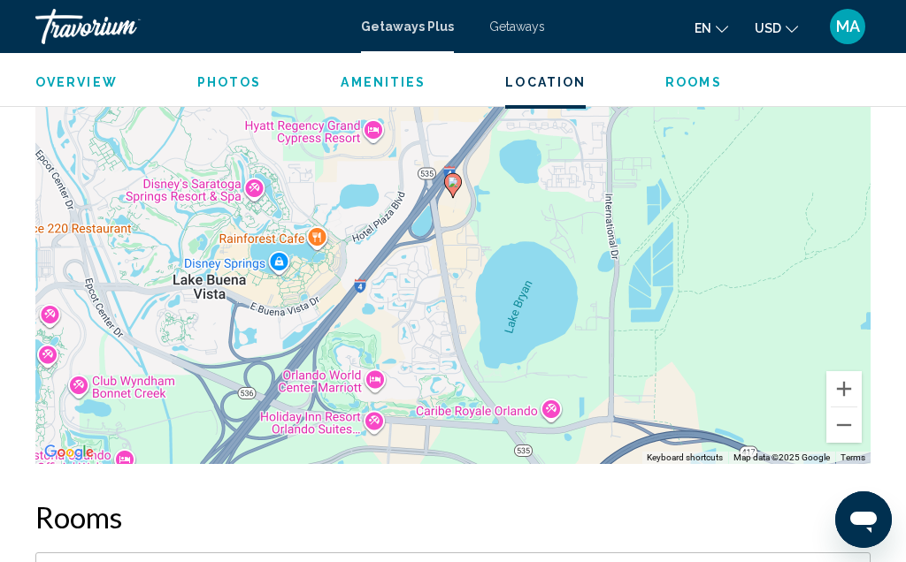
scroll to position [2592, 0]
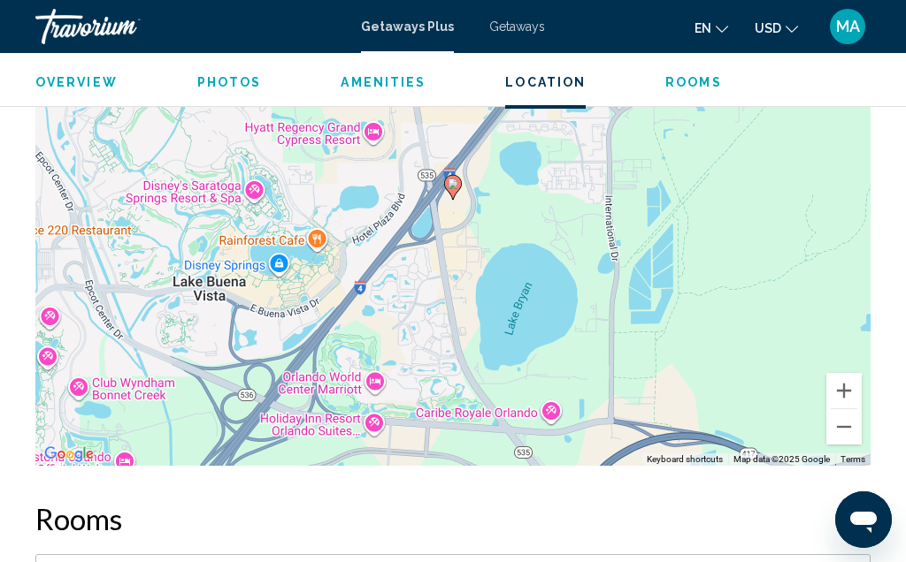
click at [56, 329] on div "To activate drag with keyboard, press Alt + Enter. Once in keyboard drag state,…" at bounding box center [452, 200] width 835 height 531
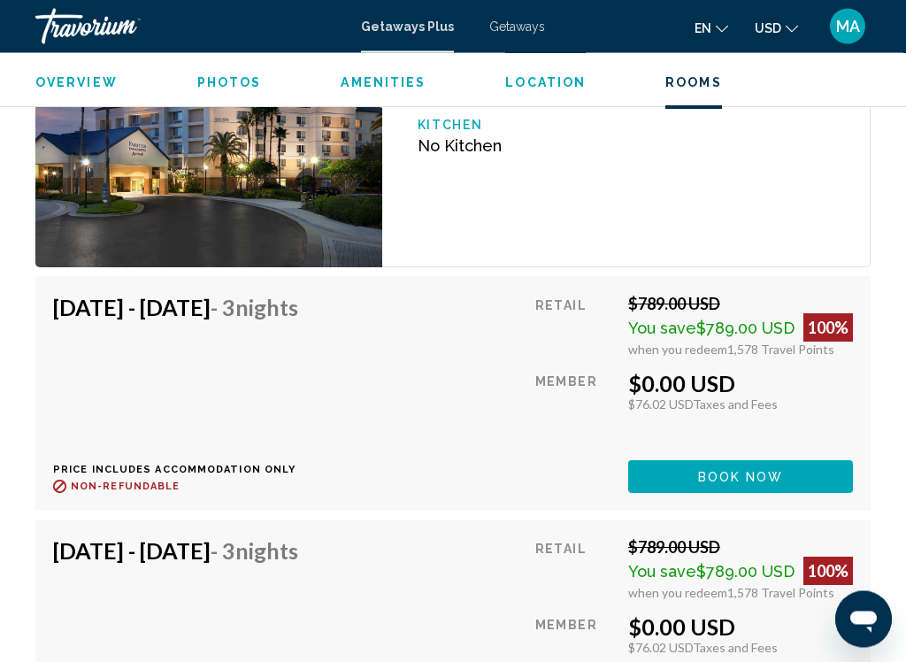
scroll to position [3277, 0]
click at [96, 336] on div "[DATE] - [DATE] - 3 Nights Price includes accommodation only Refundable until :…" at bounding box center [182, 393] width 258 height 199
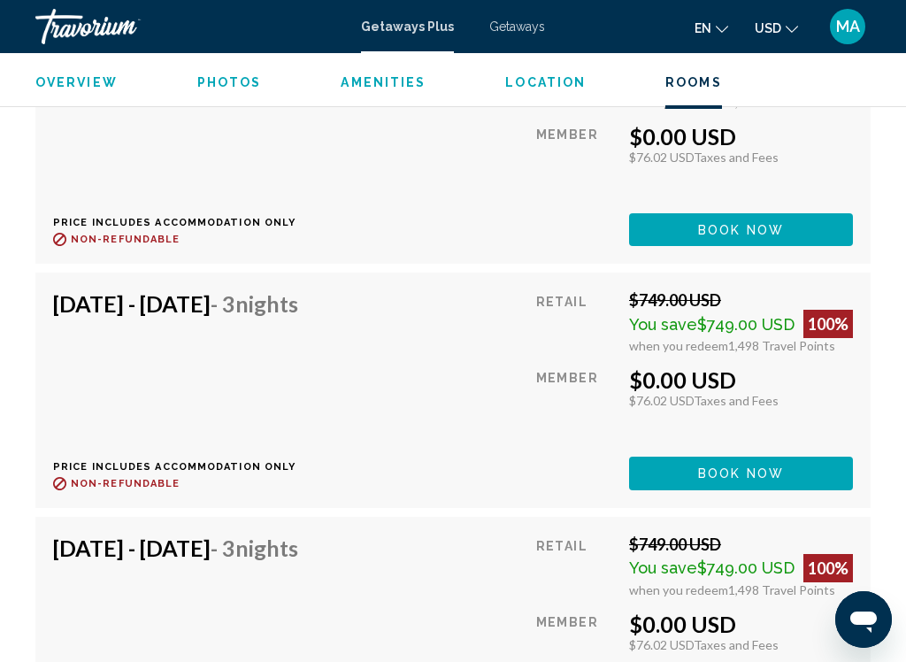
scroll to position [8892, 0]
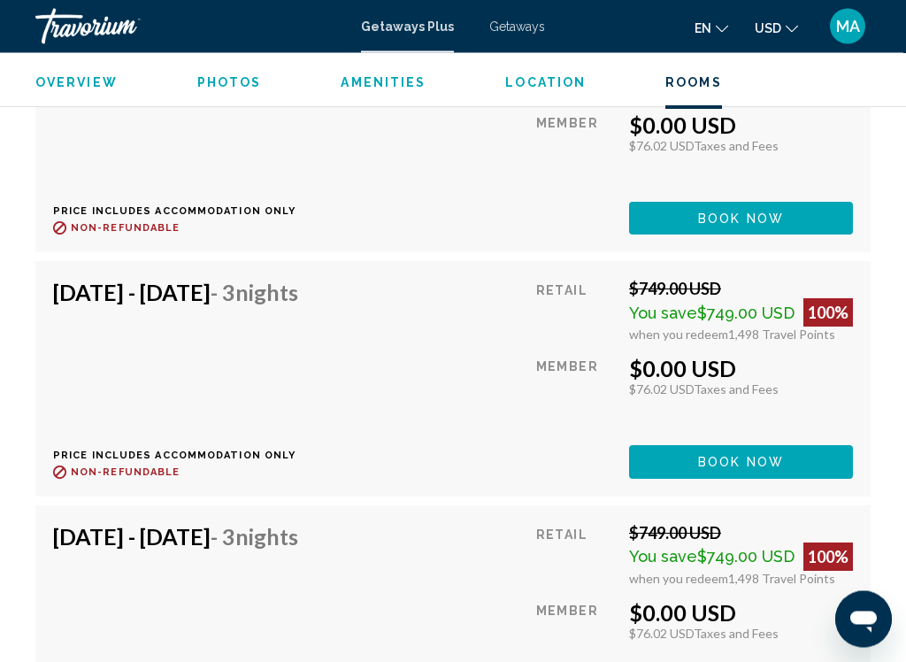
click at [620, 534] on div "Retail $749.00 USD You save $749.00 USD 100% when you redeem 1,498 Travel Point…" at bounding box center [694, 623] width 317 height 199
click at [141, 524] on h4 "[DATE] - [DATE] - 3 Nights" at bounding box center [175, 537] width 245 height 27
click at [746, 547] on span "$749.00 USD" at bounding box center [745, 556] width 97 height 19
click at [504, 12] on div "Getaways Plus Getaways en English Español Français Italiano Português русский U…" at bounding box center [453, 26] width 906 height 37
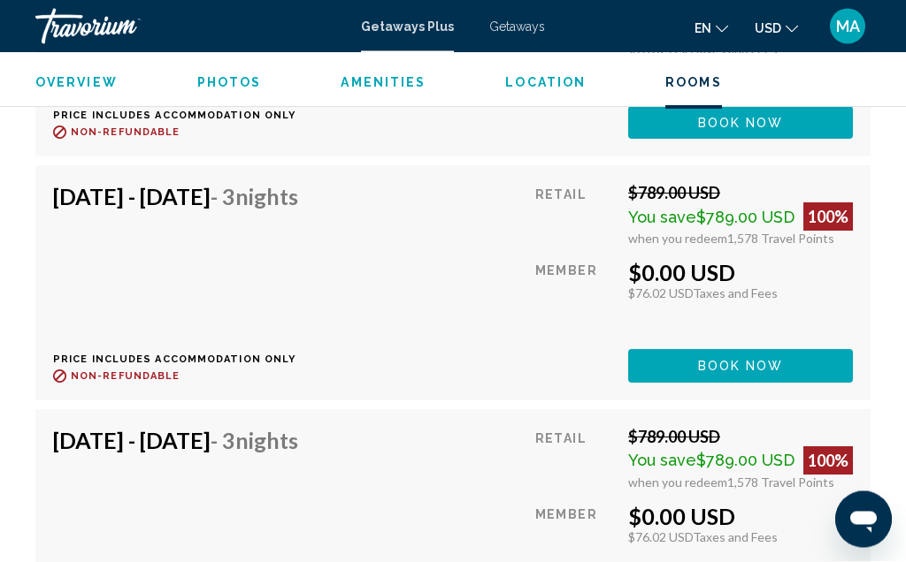
scroll to position [5544, 0]
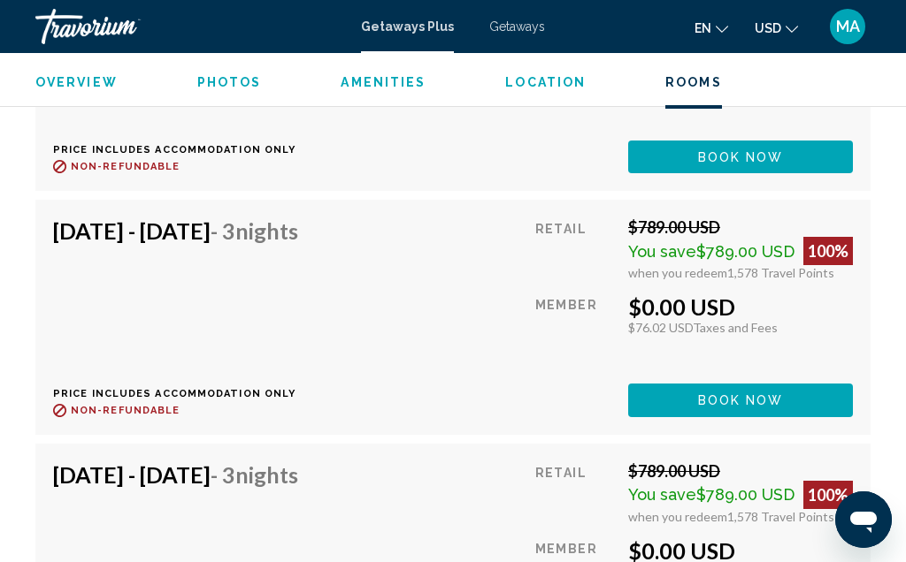
click at [203, 84] on span "Photos" at bounding box center [229, 82] width 65 height 14
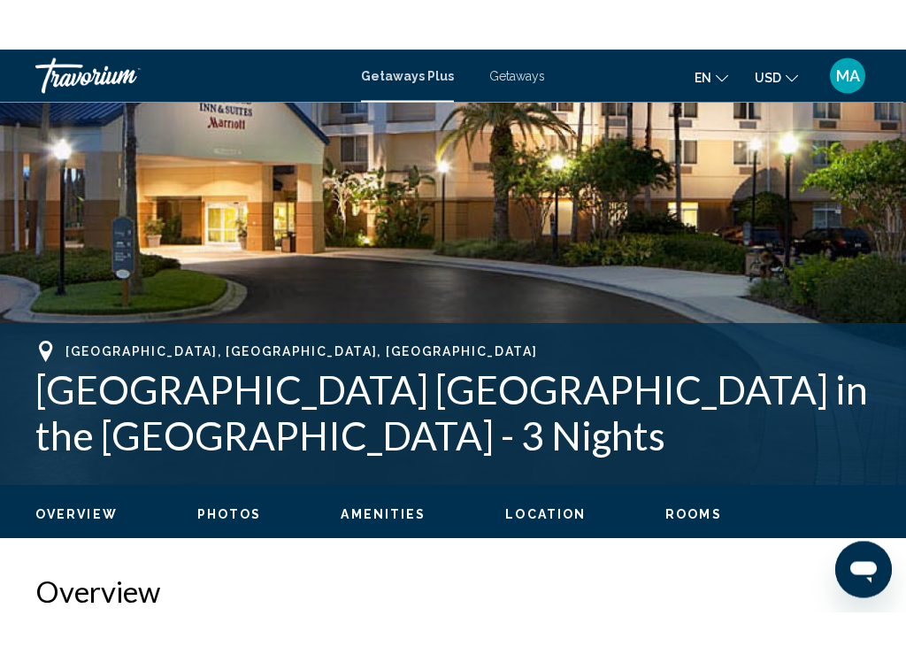
scroll to position [493, 0]
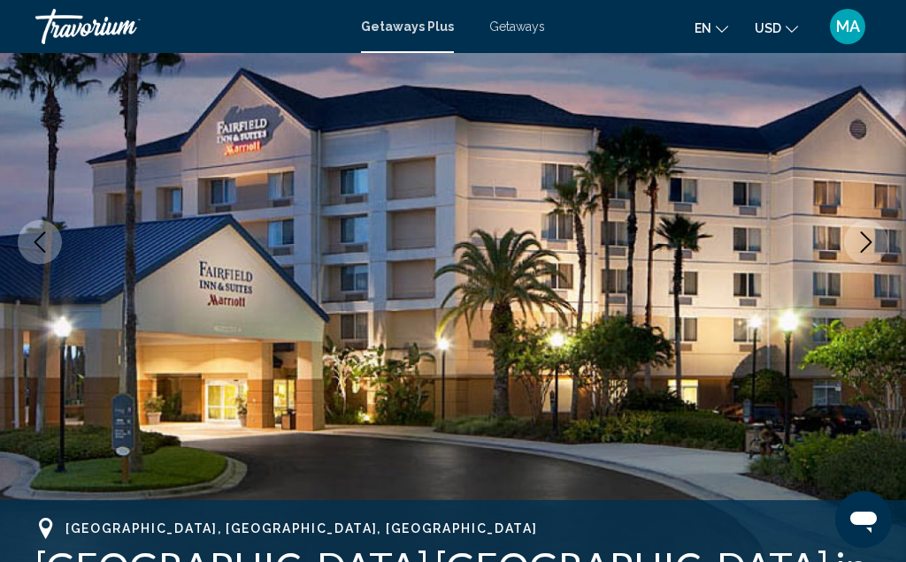
scroll to position [230, 0]
click at [380, 19] on span "Getaways Plus" at bounding box center [407, 26] width 93 height 14
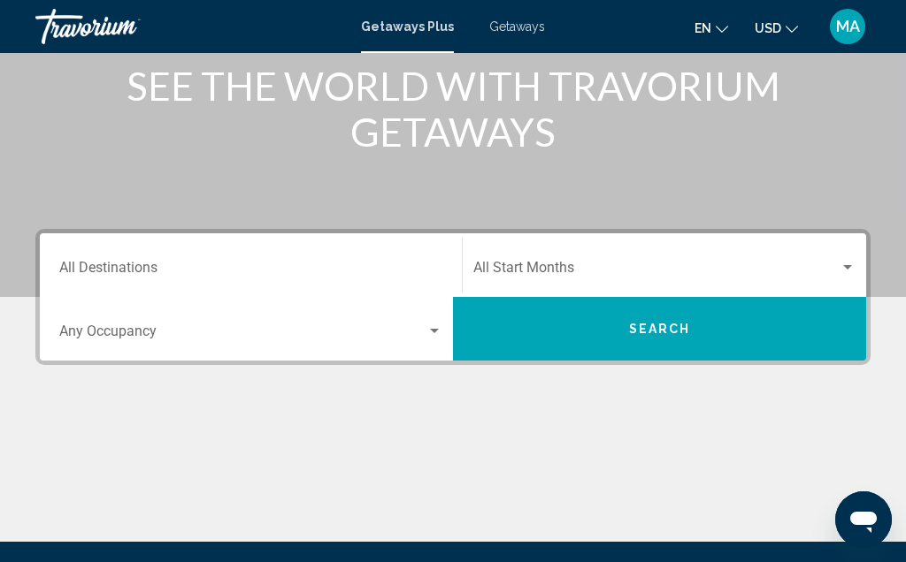
scroll to position [232, 0]
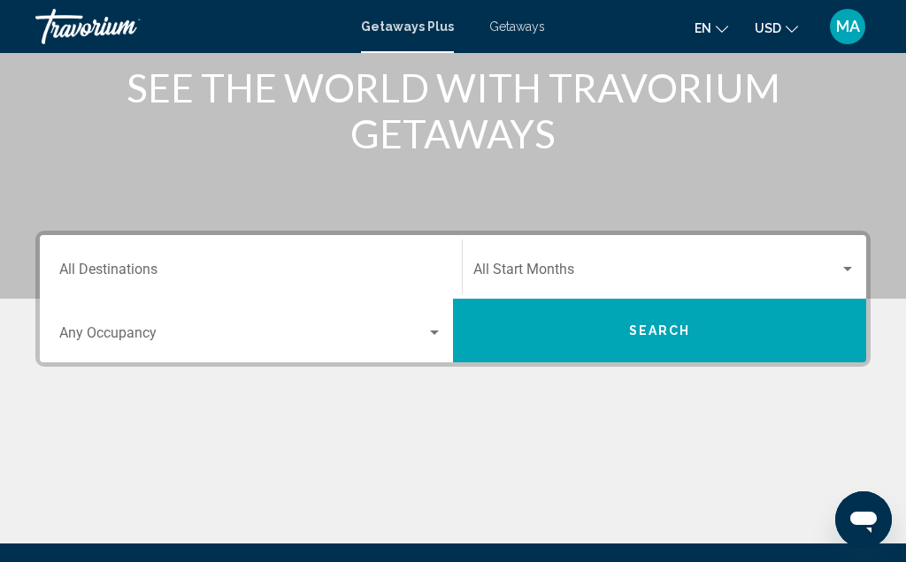
click at [507, 271] on span "Search widget" at bounding box center [656, 273] width 366 height 16
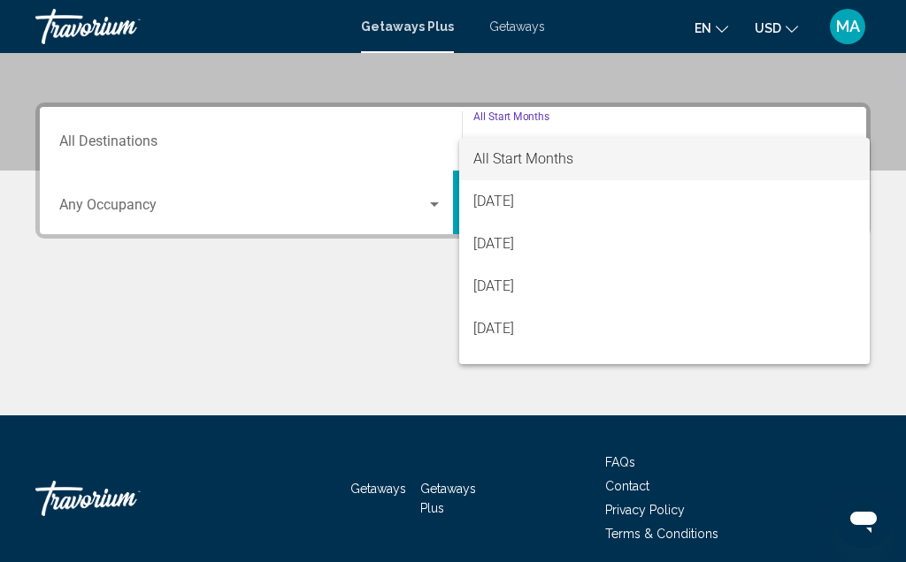
scroll to position [405, 0]
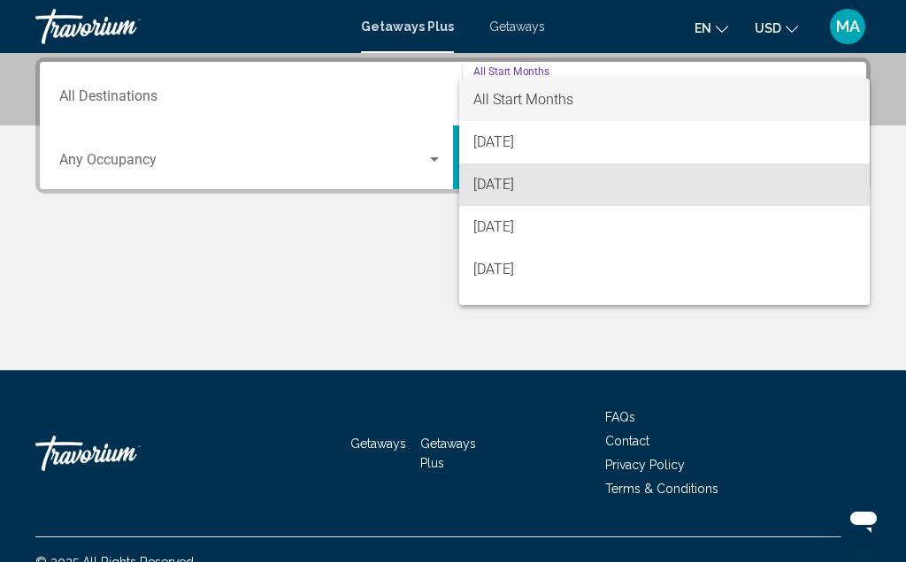
click at [511, 193] on span "[DATE]" at bounding box center [664, 185] width 382 height 42
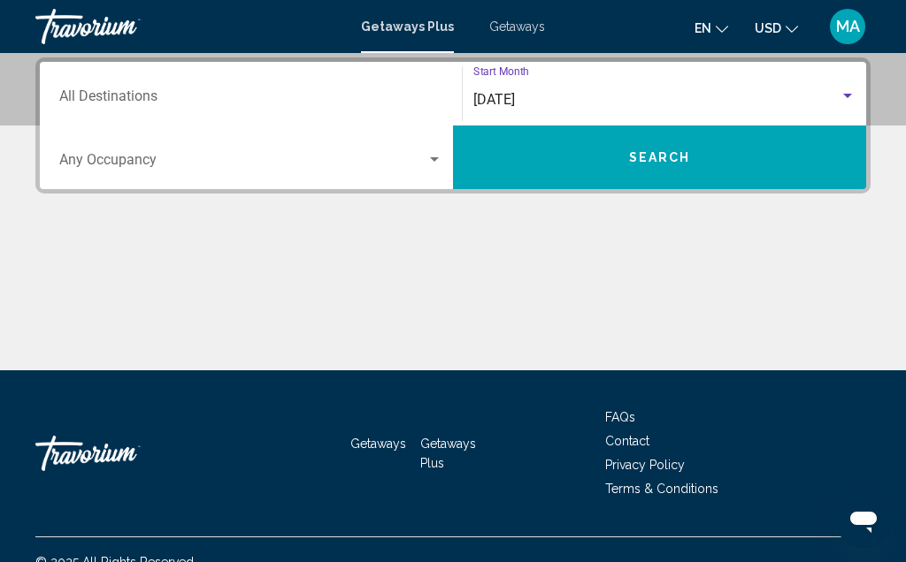
scroll to position [430, 0]
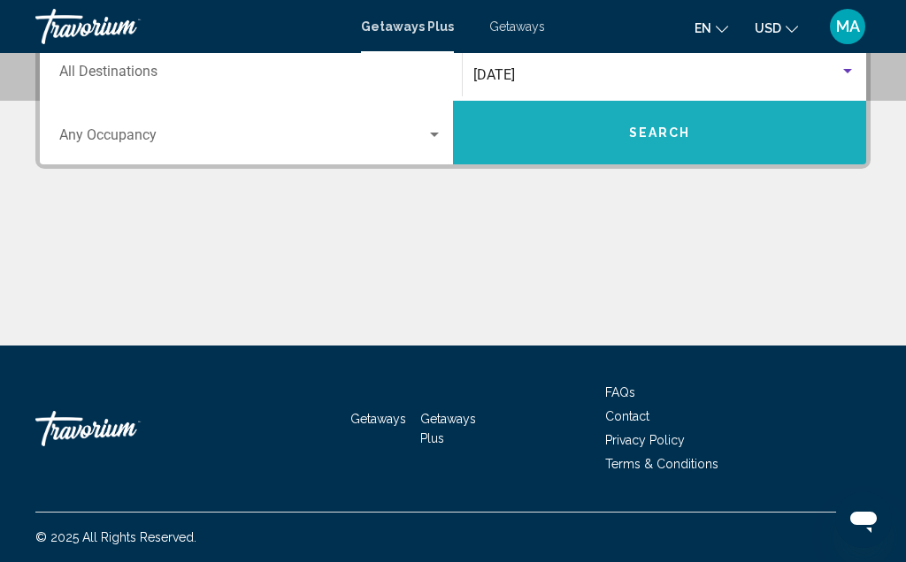
click at [661, 132] on span "Search" at bounding box center [660, 133] width 62 height 14
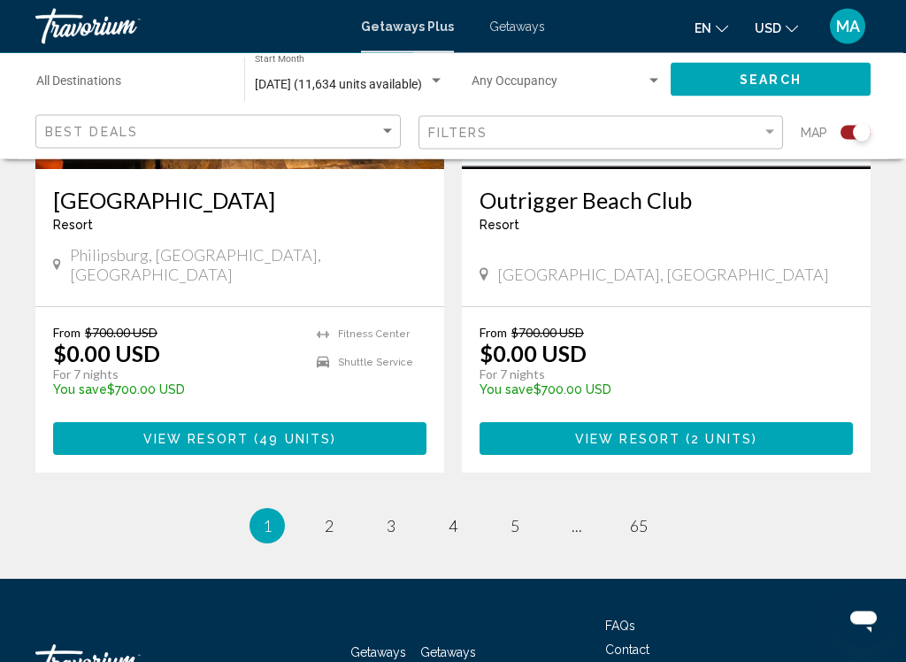
scroll to position [4053, 0]
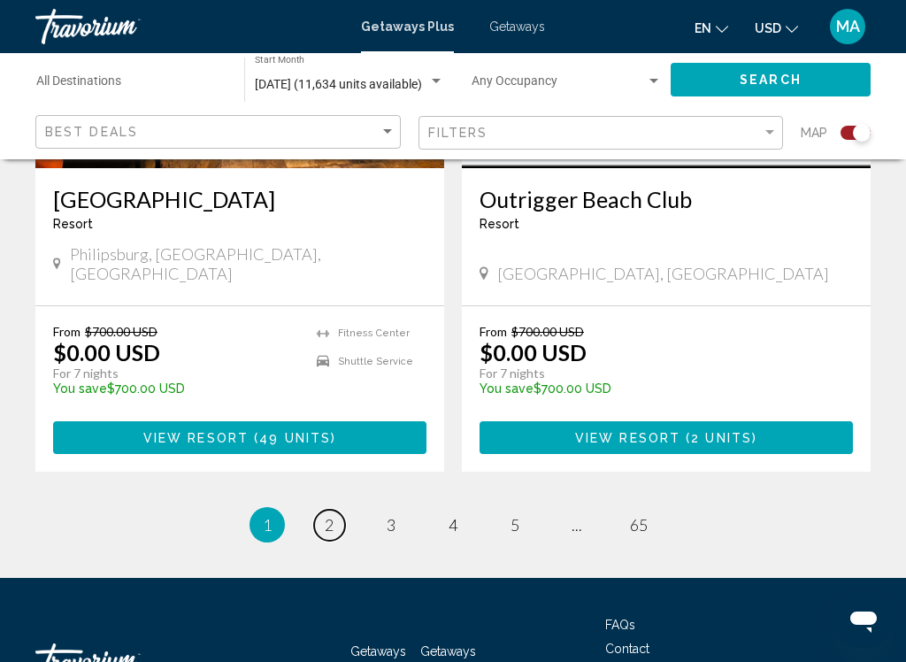
click at [331, 515] on span "2" at bounding box center [329, 524] width 9 height 19
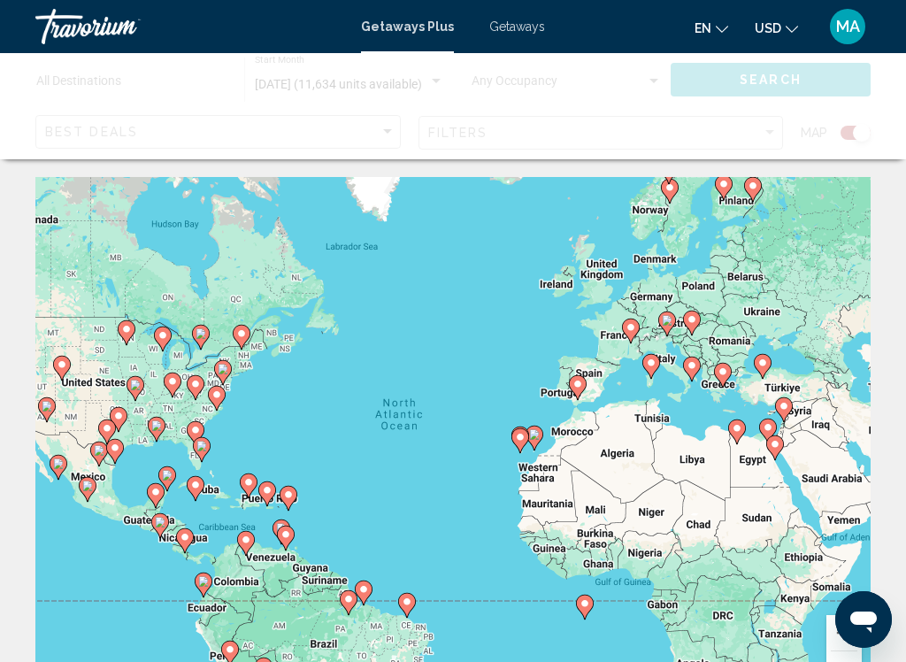
click at [215, 376] on gmp-advanced-marker "Main content" at bounding box center [223, 372] width 18 height 27
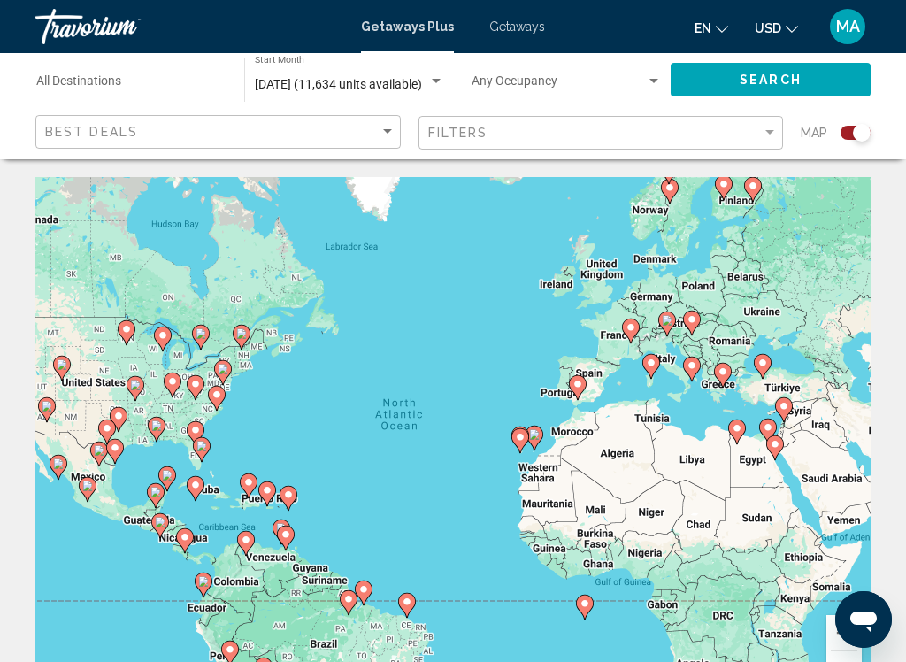
click at [106, 341] on div "To activate drag with keyboard, press Alt + Enter. Once in keyboard drag state,…" at bounding box center [452, 442] width 835 height 531
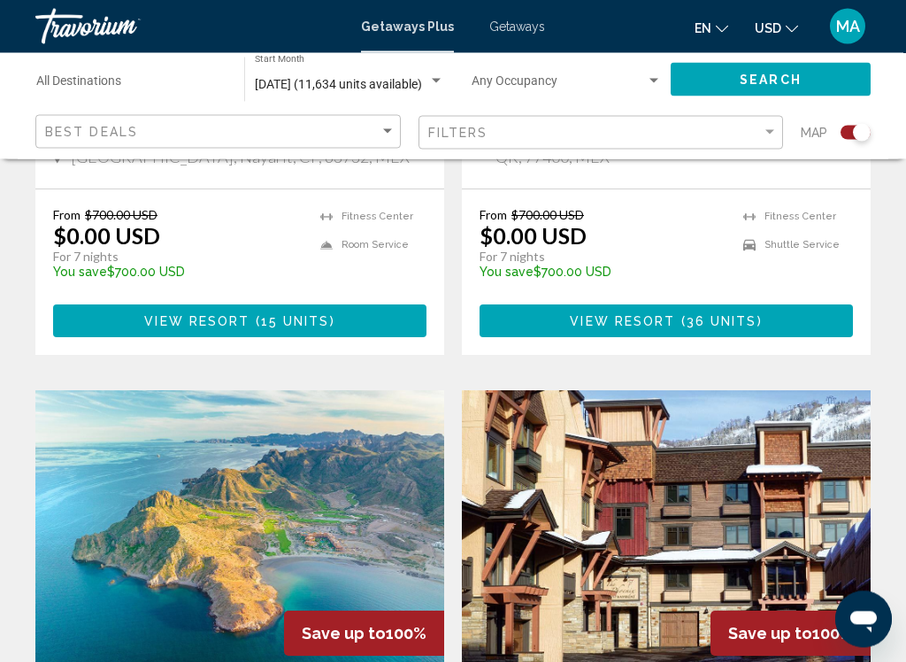
scroll to position [2966, 0]
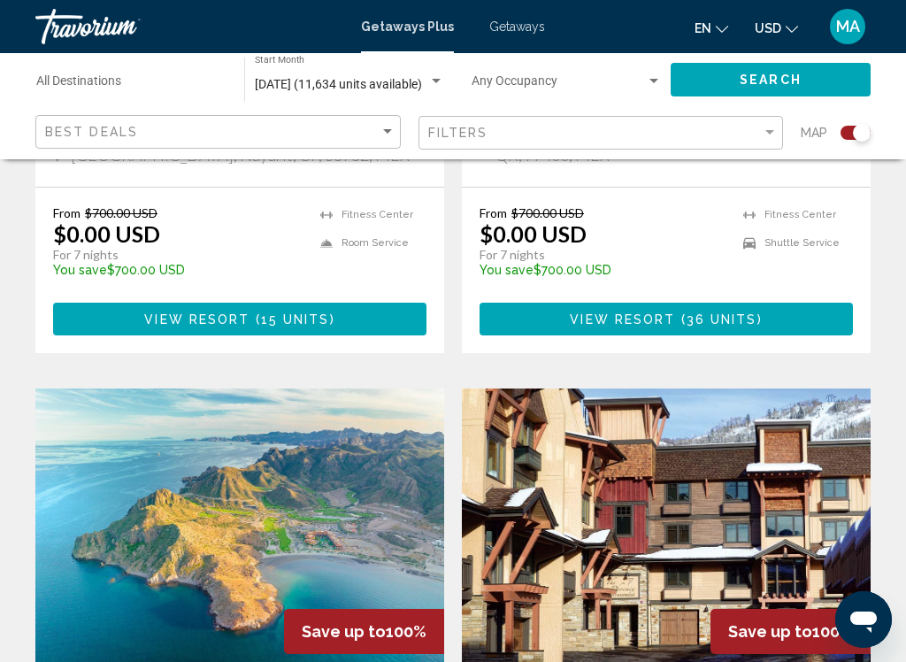
click at [56, 388] on img "Main content" at bounding box center [239, 529] width 409 height 283
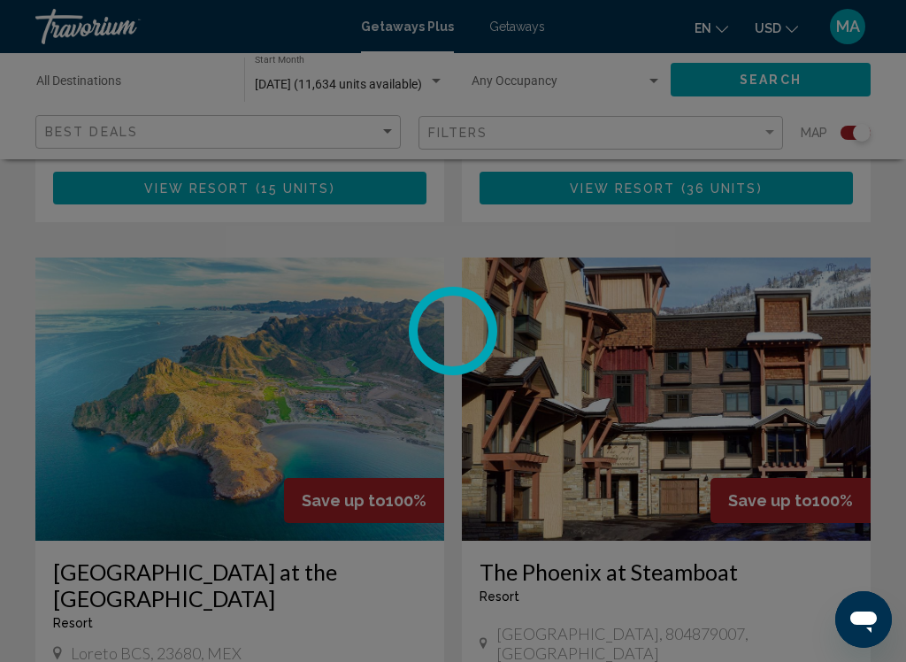
scroll to position [3102, 0]
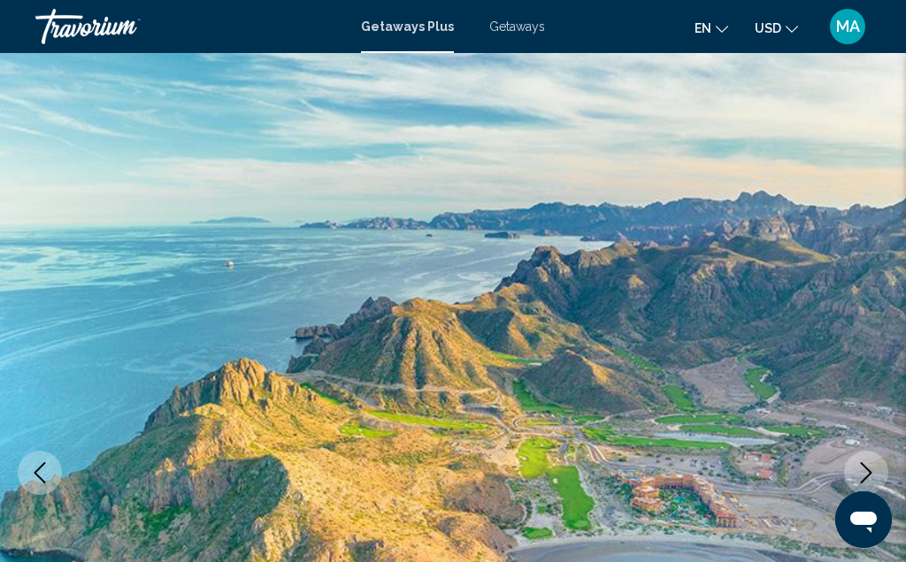
click at [521, 24] on span "Getaways" at bounding box center [517, 26] width 56 height 14
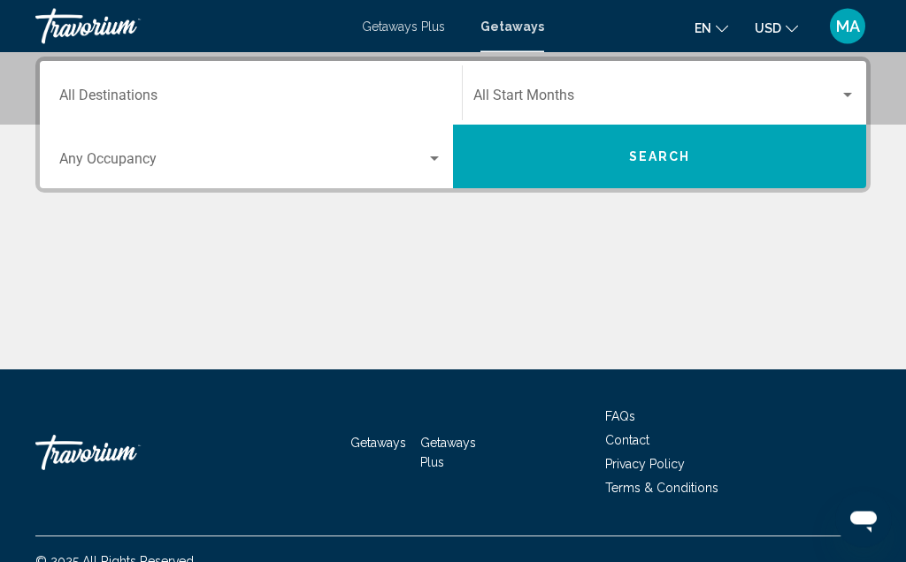
scroll to position [430, 0]
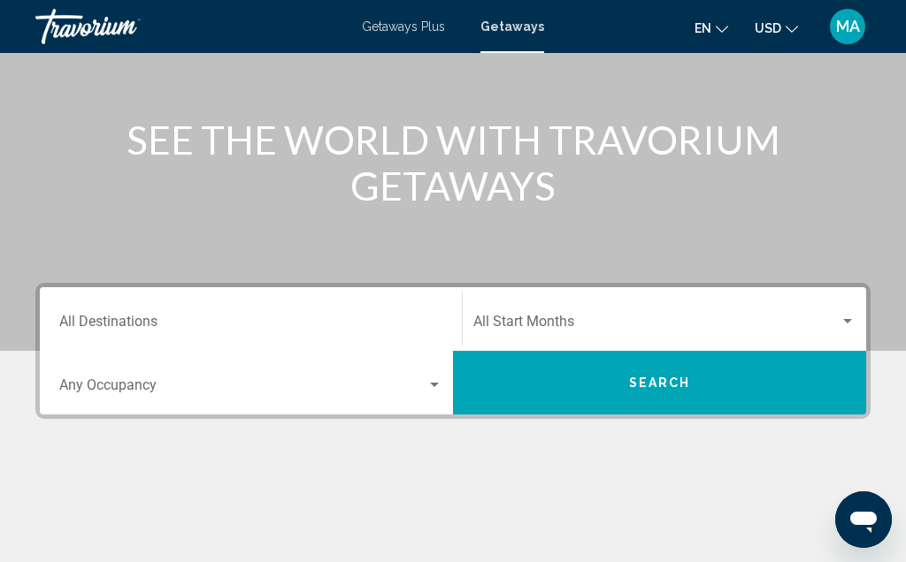
click at [90, 311] on div "Destination All Destinations" at bounding box center [250, 320] width 383 height 56
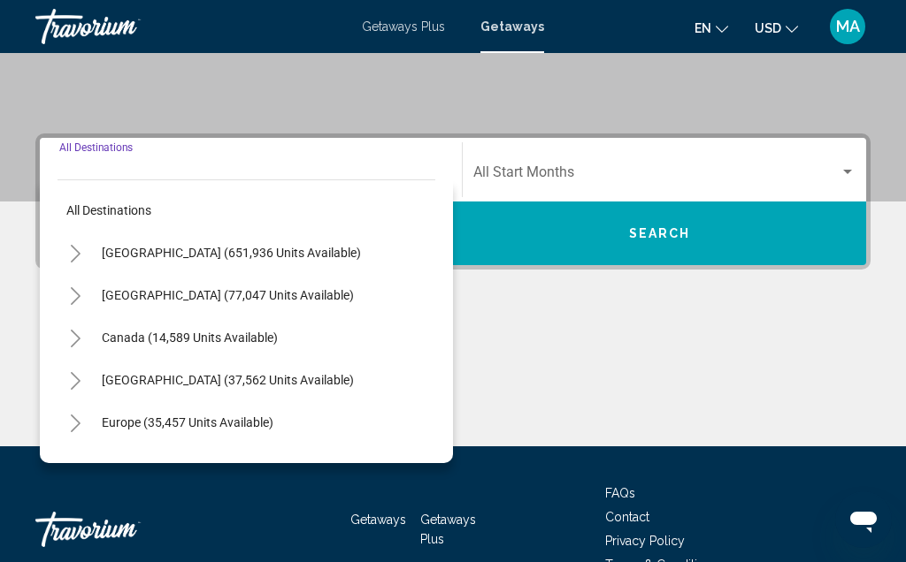
scroll to position [405, 0]
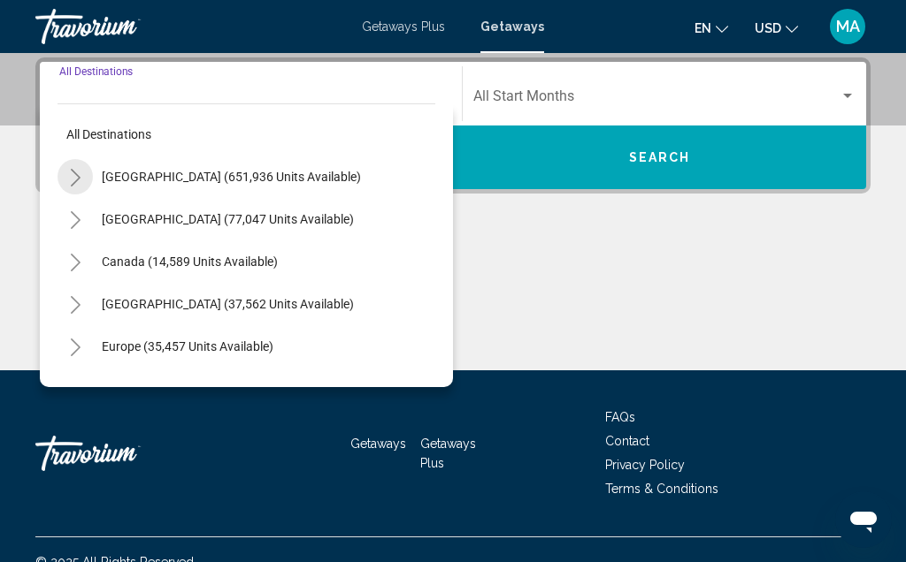
click at [79, 182] on icon "Toggle United States (651,936 units available)" at bounding box center [75, 178] width 13 height 18
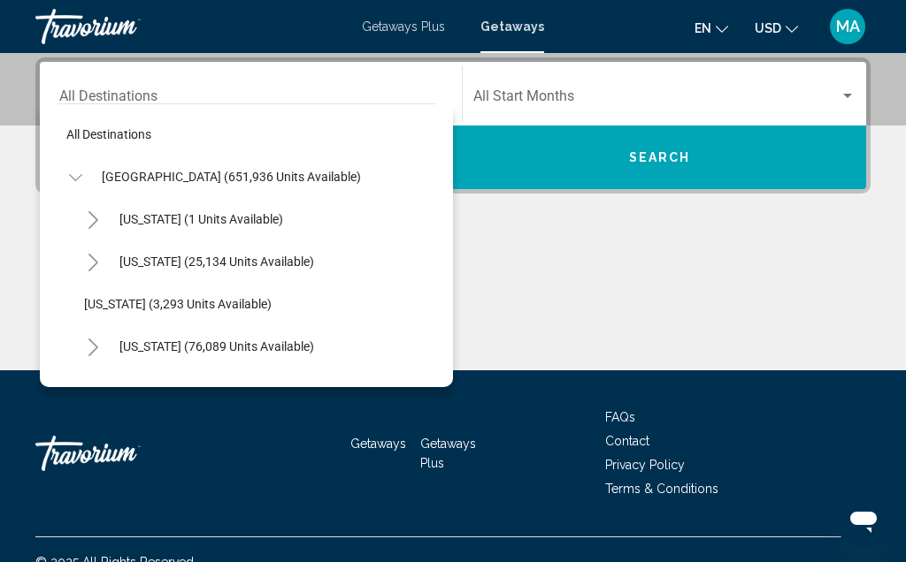
click at [136, 177] on span "[GEOGRAPHIC_DATA] (651,936 units available)" at bounding box center [231, 177] width 259 height 14
type input "**********"
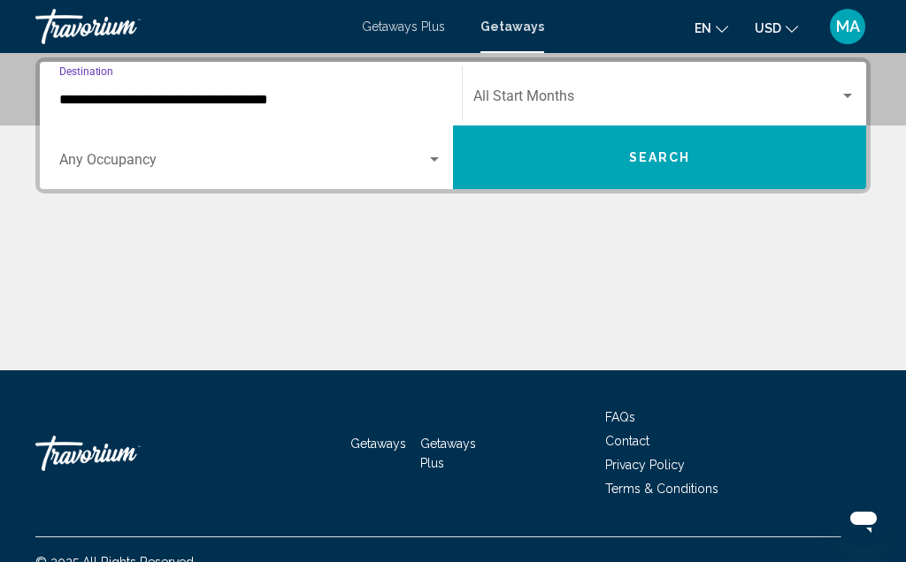
scroll to position [430, 0]
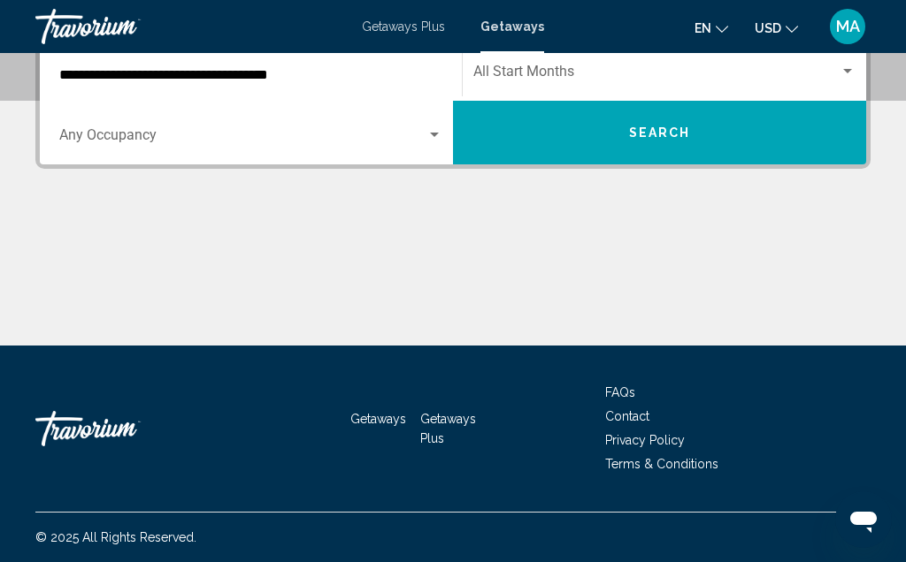
click at [653, 131] on span "Search" at bounding box center [660, 133] width 62 height 14
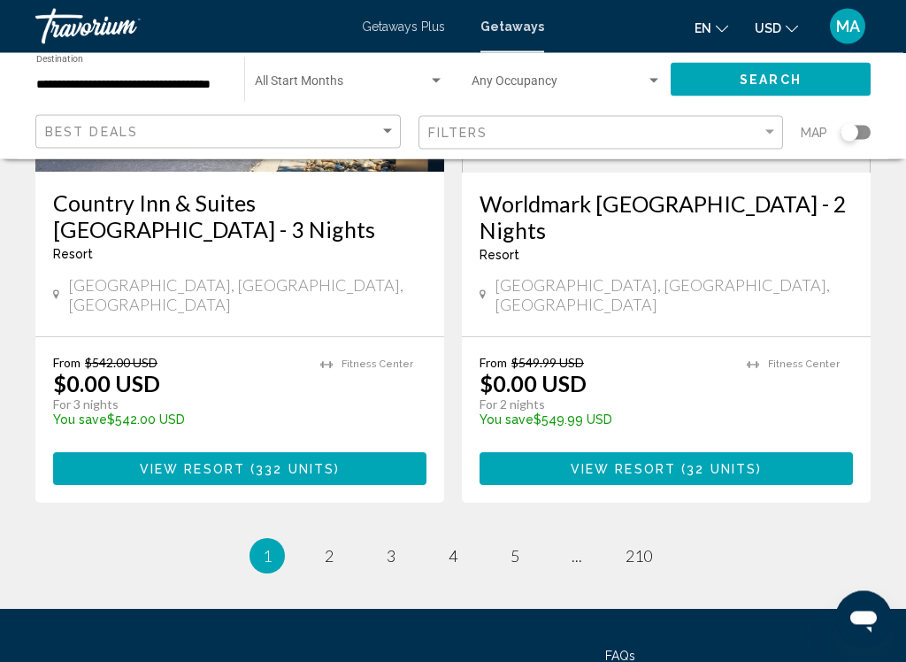
scroll to position [3596, 0]
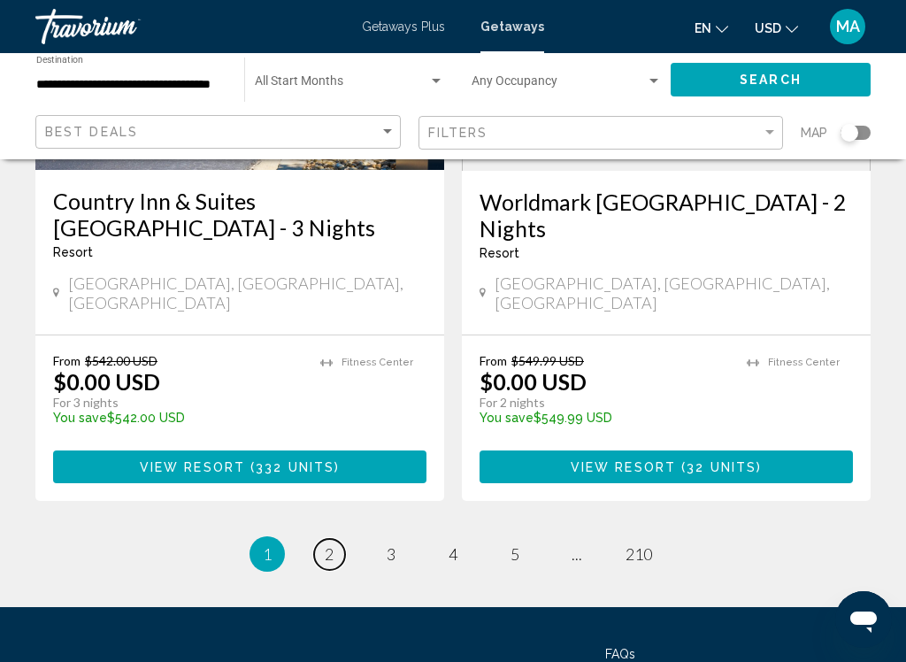
click at [326, 544] on span "2" at bounding box center [329, 553] width 9 height 19
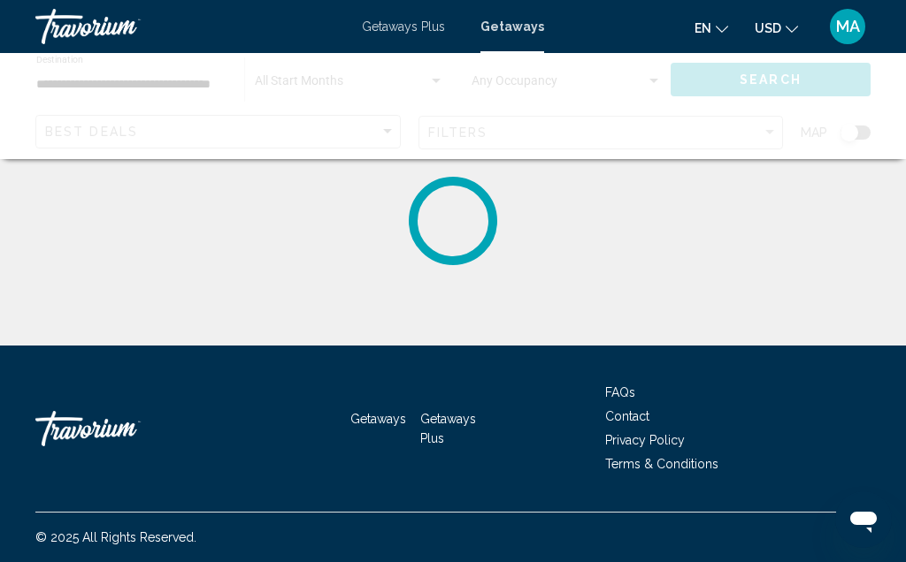
click at [386, 370] on div "Getaways Getaways Plus FAQs Contact Privacy Policy Terms & Conditions" at bounding box center [452, 429] width 835 height 166
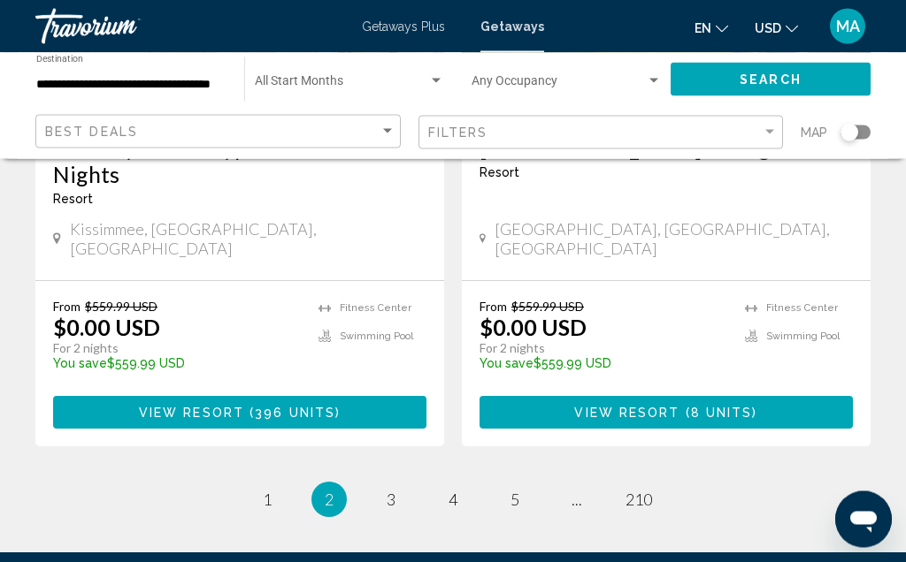
scroll to position [3669, 0]
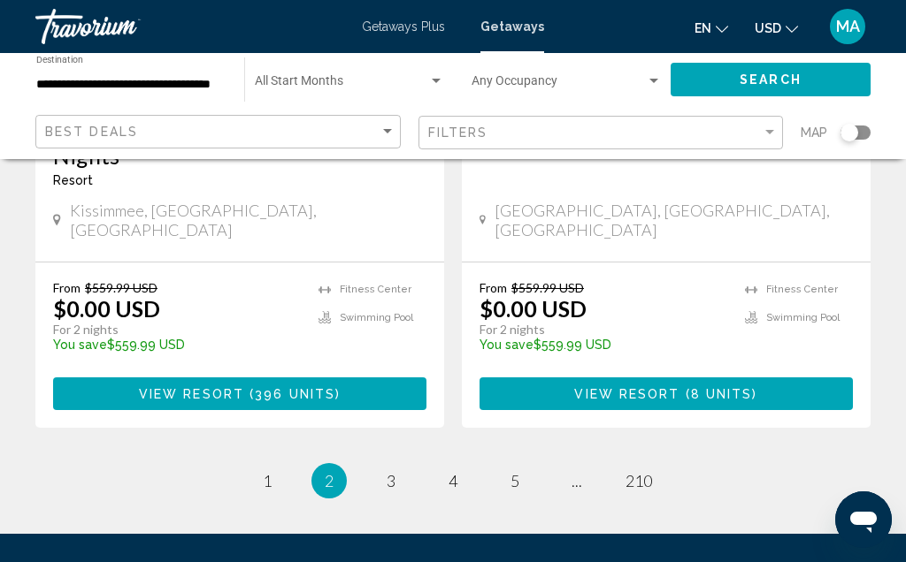
click at [379, 463] on li "page 3" at bounding box center [390, 480] width 35 height 35
click at [386, 471] on span "3" at bounding box center [390, 480] width 9 height 19
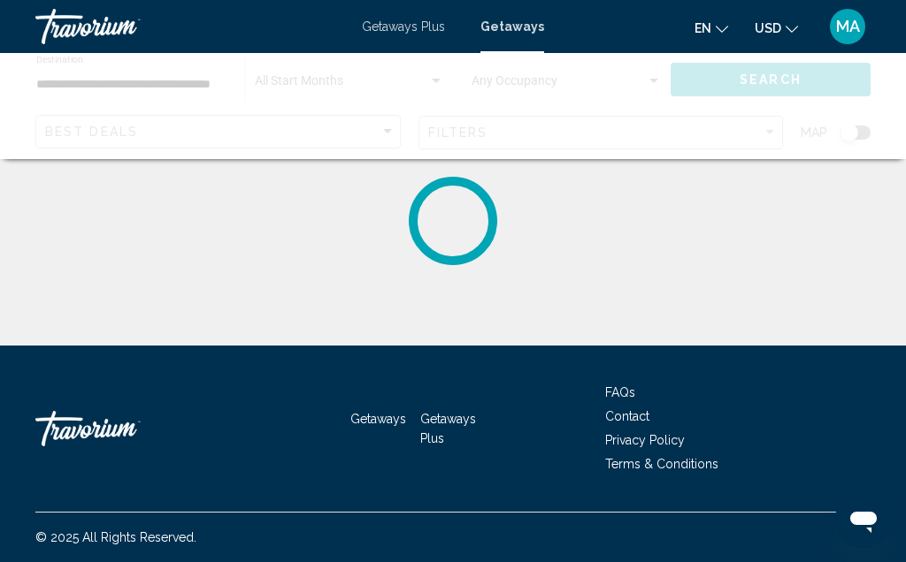
click at [50, 256] on div "Main content" at bounding box center [452, 221] width 835 height 88
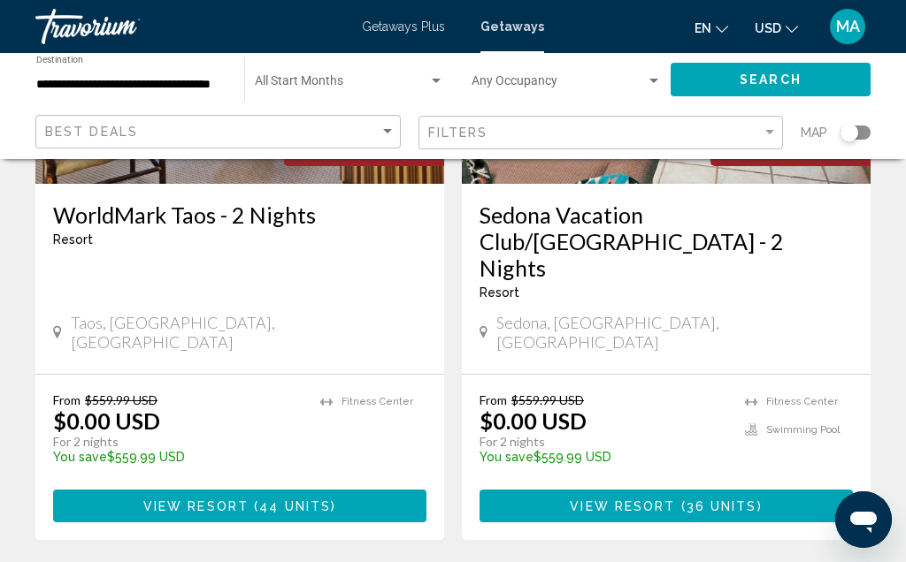
scroll to position [3643, 0]
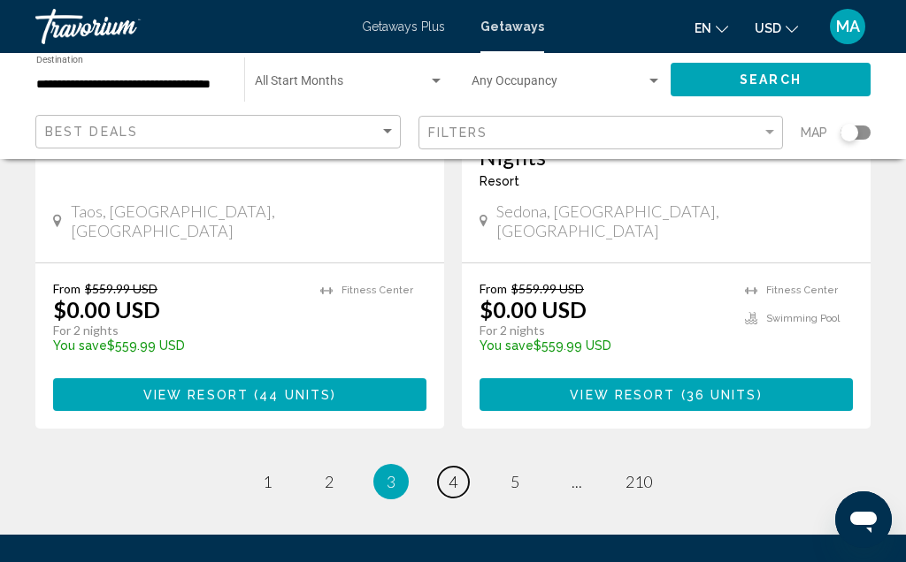
click at [449, 467] on link "page 4" at bounding box center [453, 482] width 31 height 31
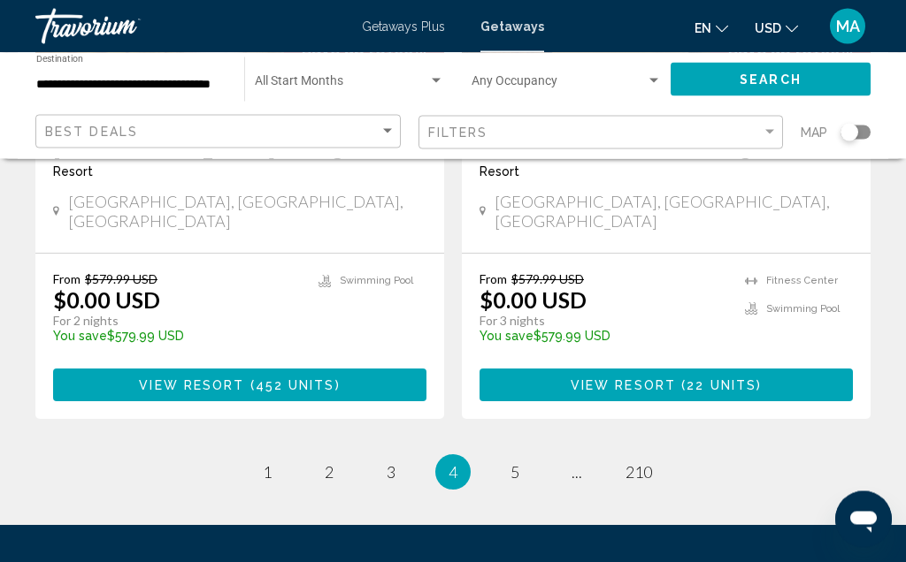
scroll to position [3631, 0]
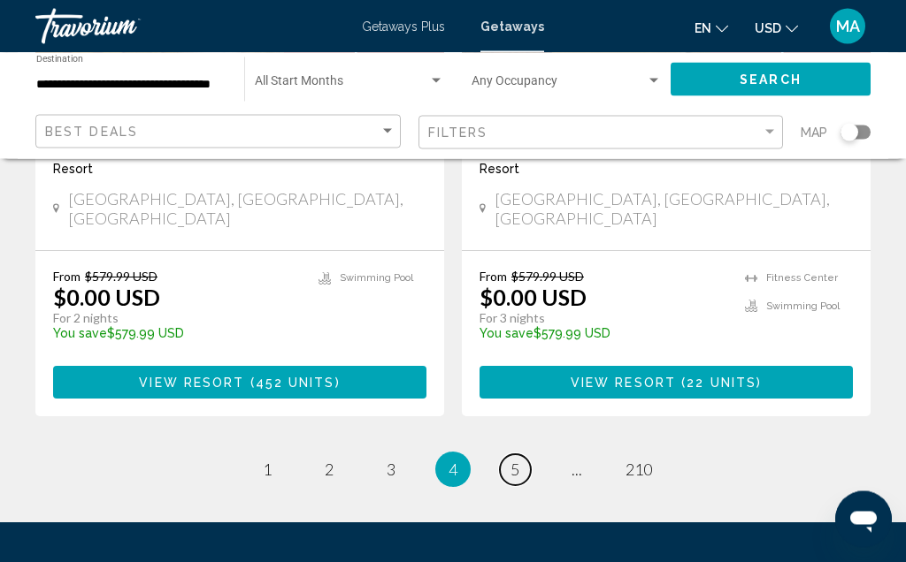
click at [505, 455] on link "page 5" at bounding box center [515, 470] width 31 height 31
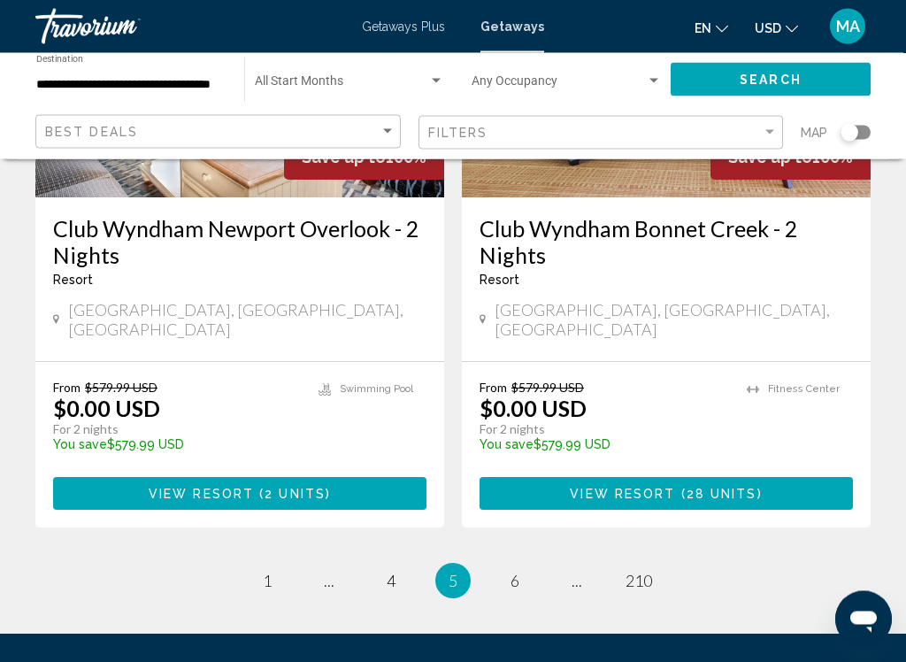
scroll to position [3568, 0]
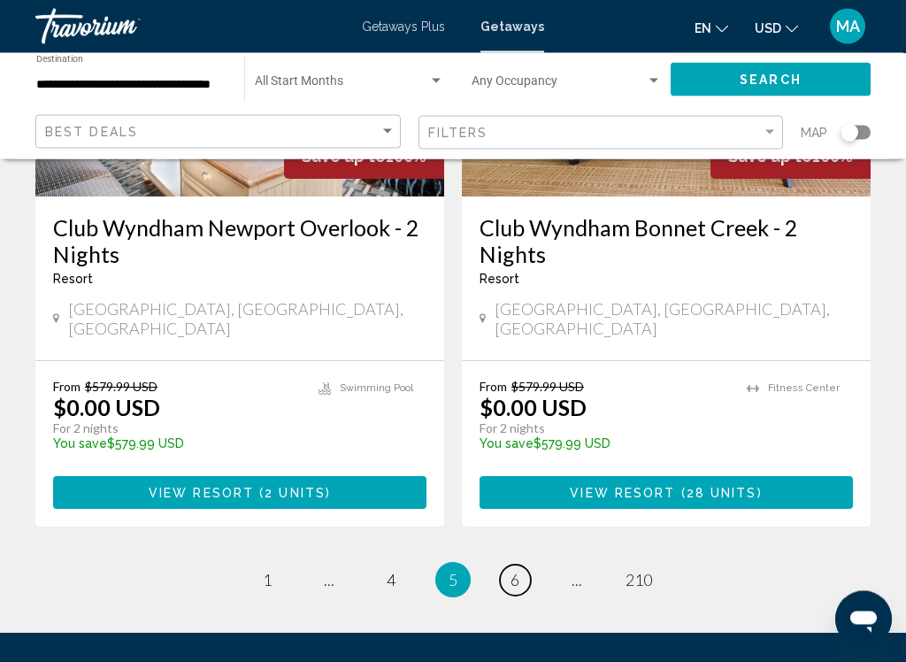
click at [513, 565] on link "page 6" at bounding box center [515, 580] width 31 height 31
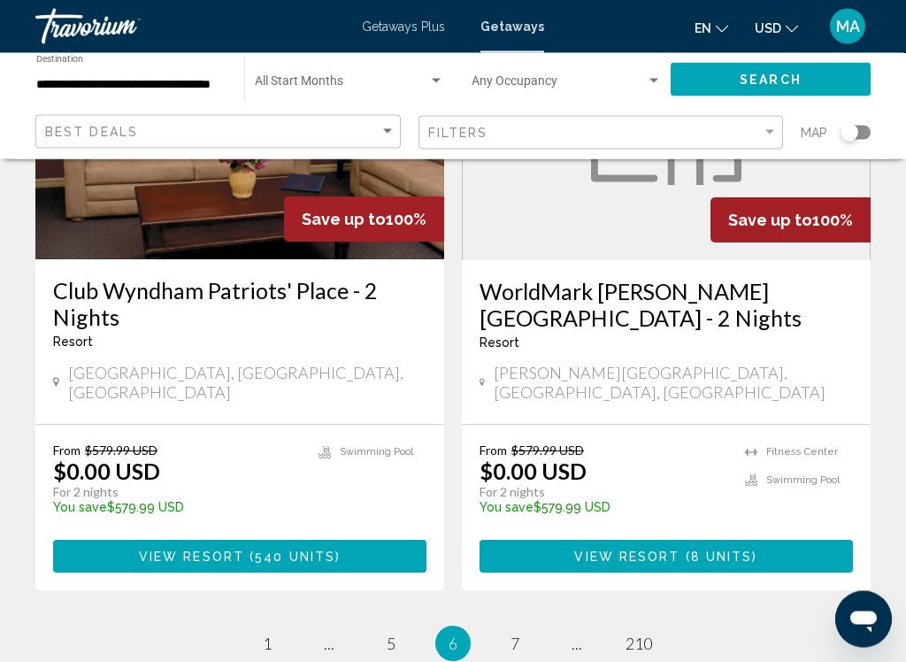
scroll to position [3507, 0]
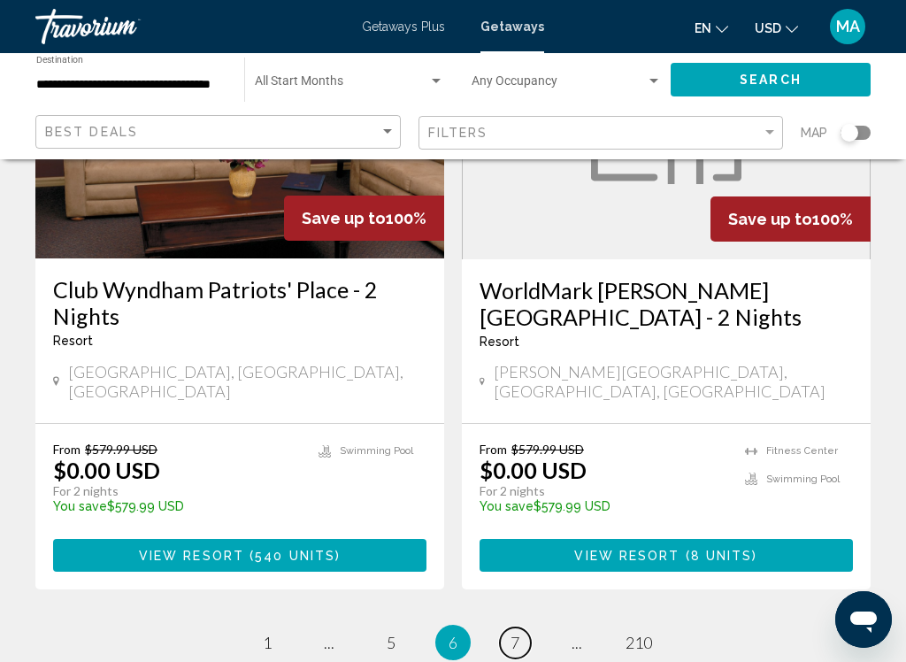
click at [509, 627] on link "page 7" at bounding box center [515, 642] width 31 height 31
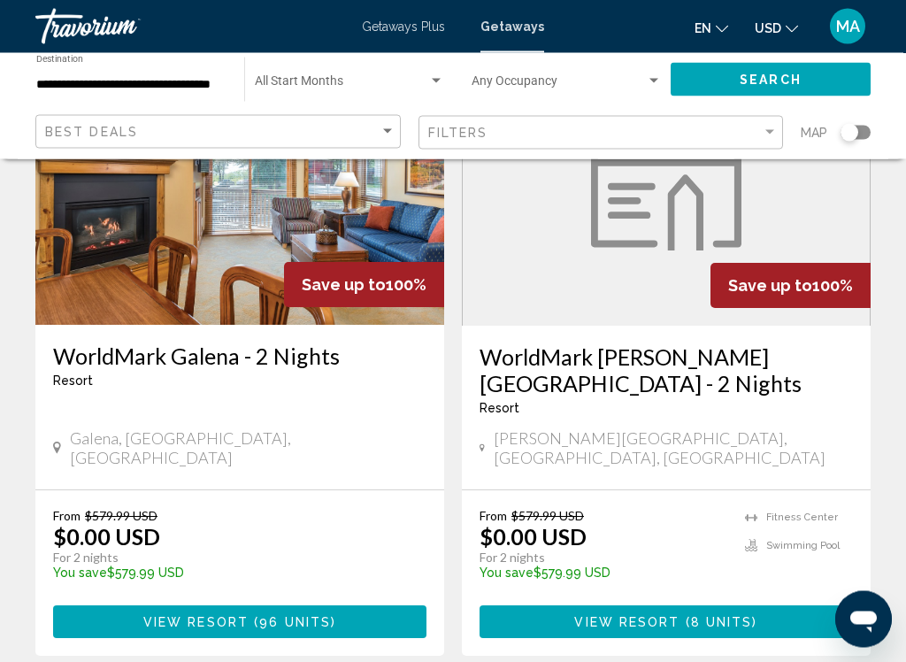
scroll to position [3415, 0]
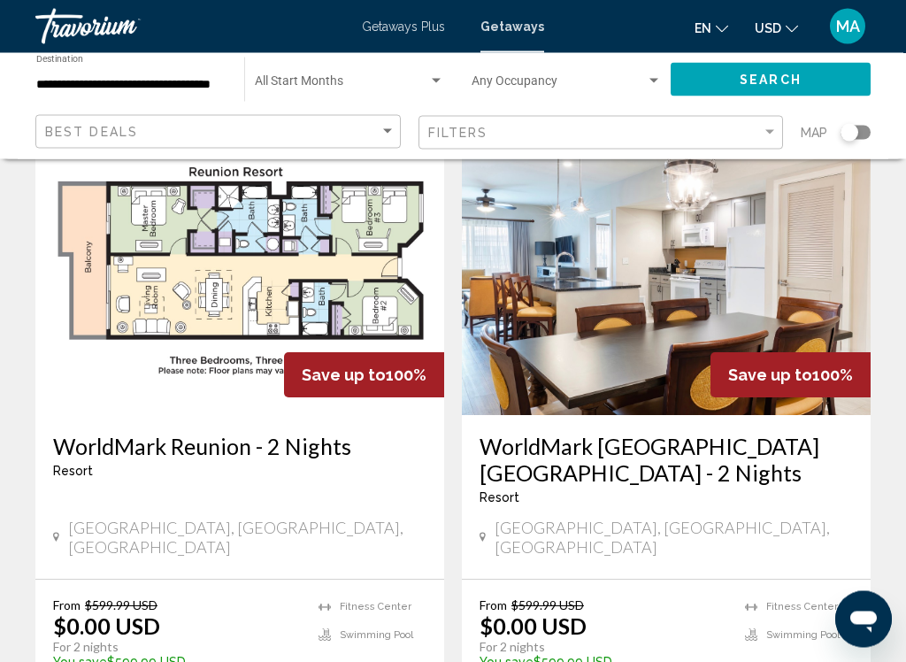
scroll to position [3323, 0]
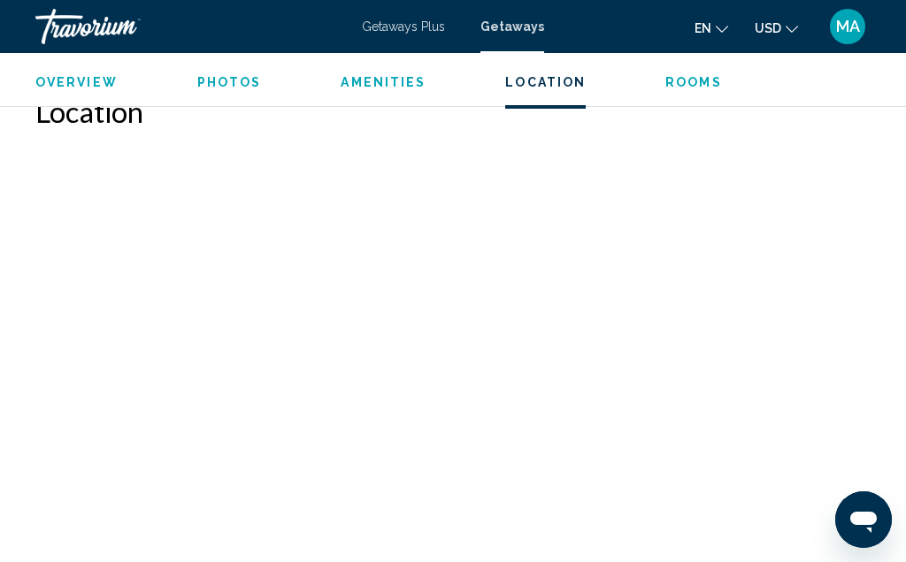
scroll to position [3193, 0]
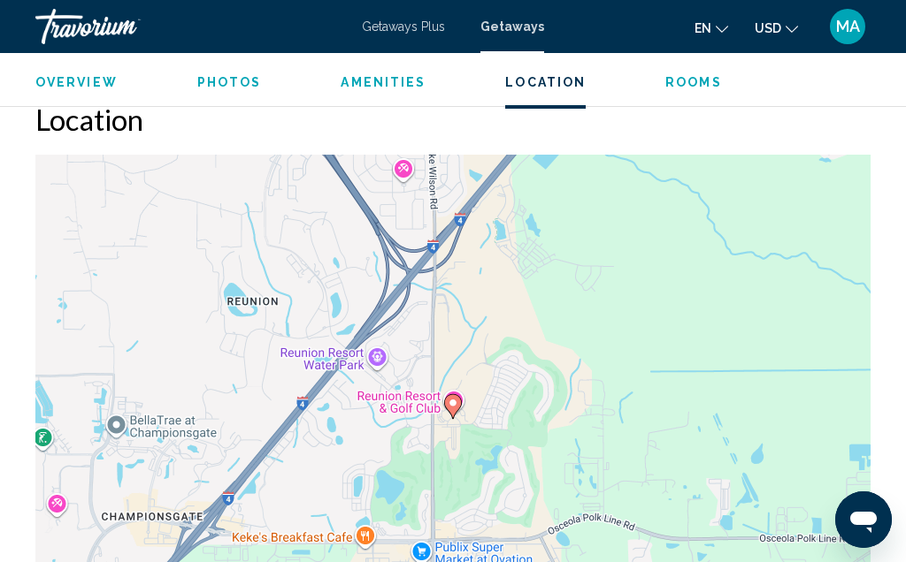
click at [180, 537] on div "To activate drag with keyboard, press Alt + Enter. Once in keyboard drag state,…" at bounding box center [452, 420] width 835 height 531
